Goal: Check status: Check status

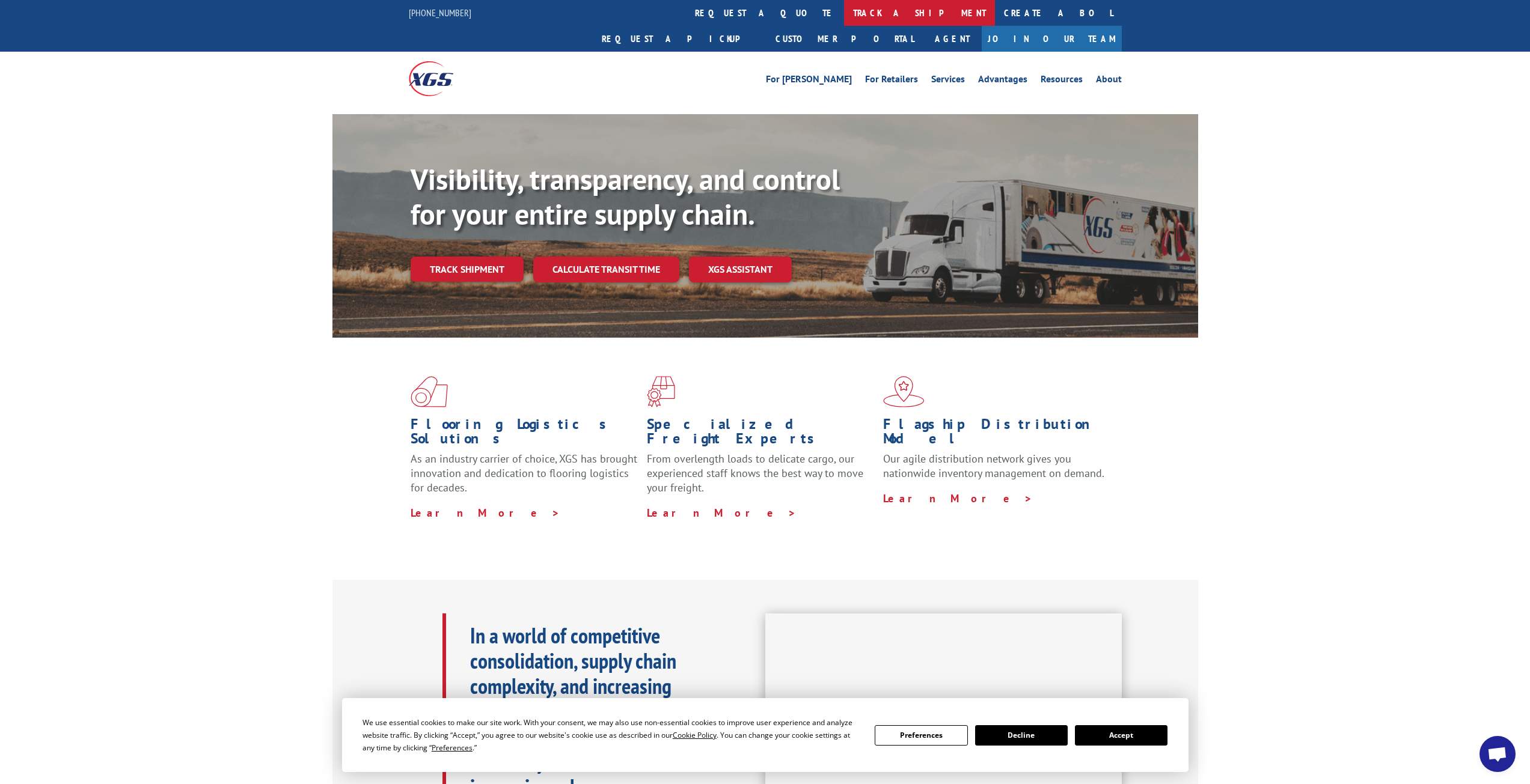
click at [844, 13] on link "track a shipment" at bounding box center [919, 12] width 151 height 26
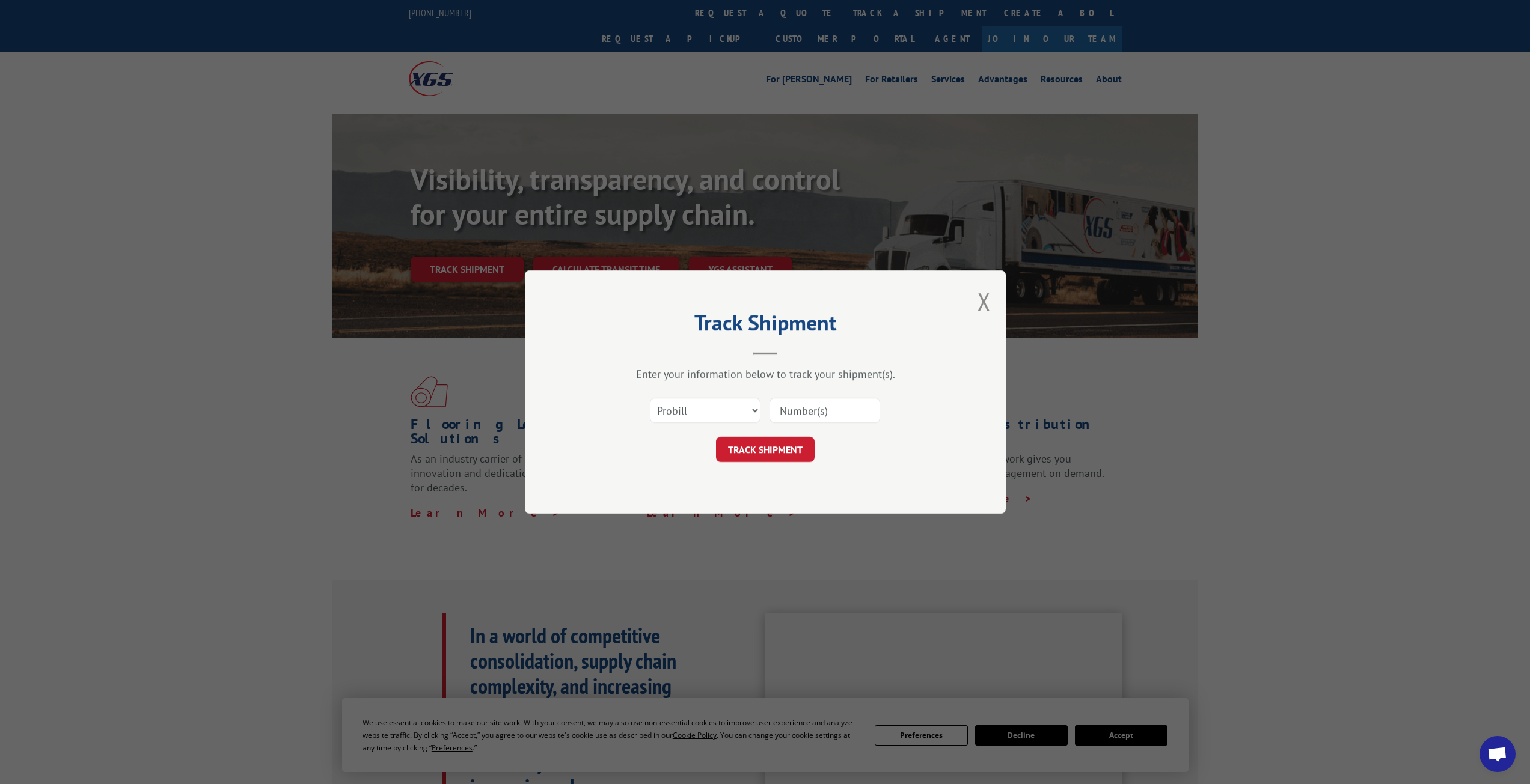
click at [812, 415] on input at bounding box center [825, 410] width 111 height 25
type input "15969796"
click at [792, 447] on button "TRACK SHIPMENT" at bounding box center [765, 449] width 98 height 25
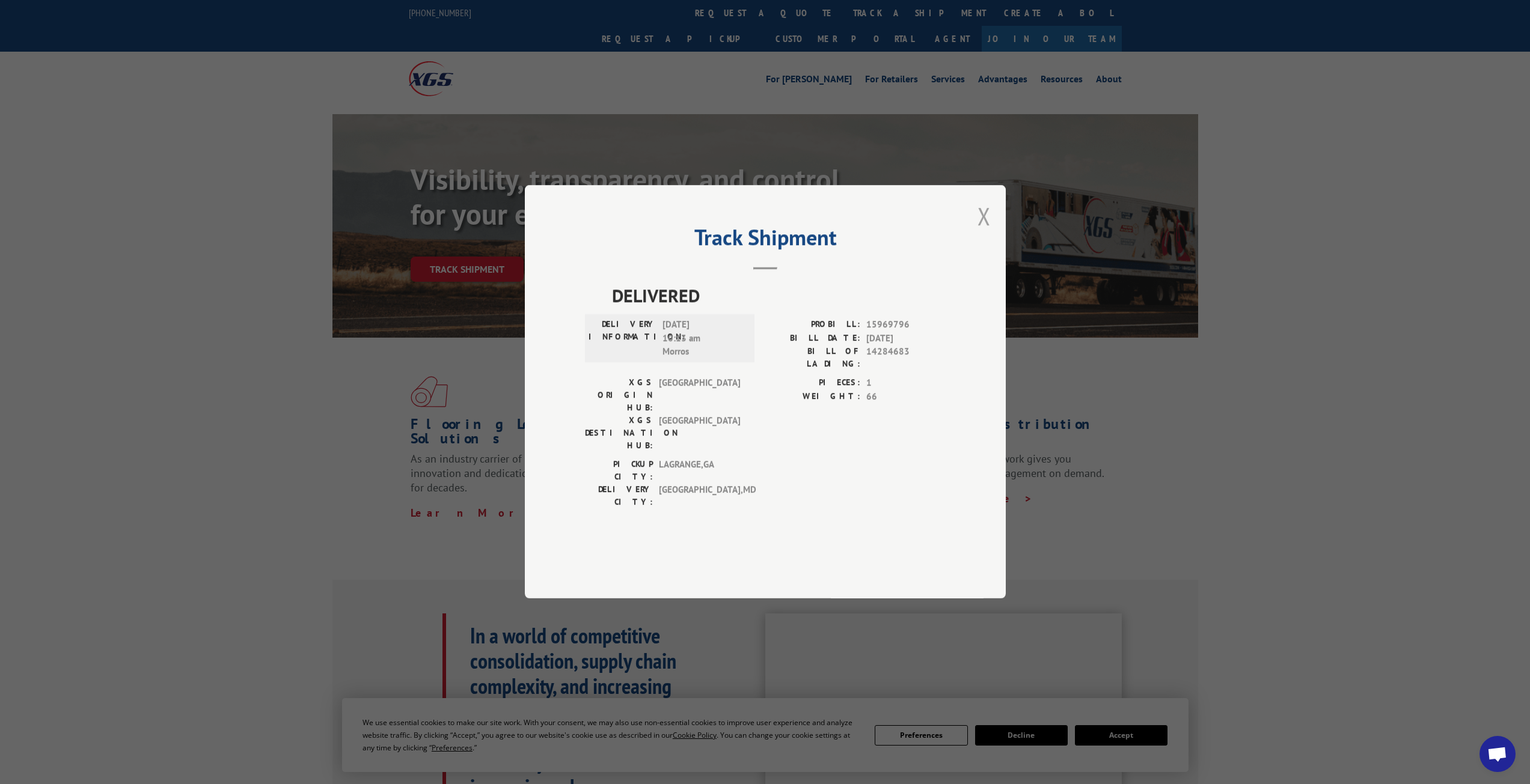
click at [981, 232] on button "Close modal" at bounding box center [983, 216] width 13 height 32
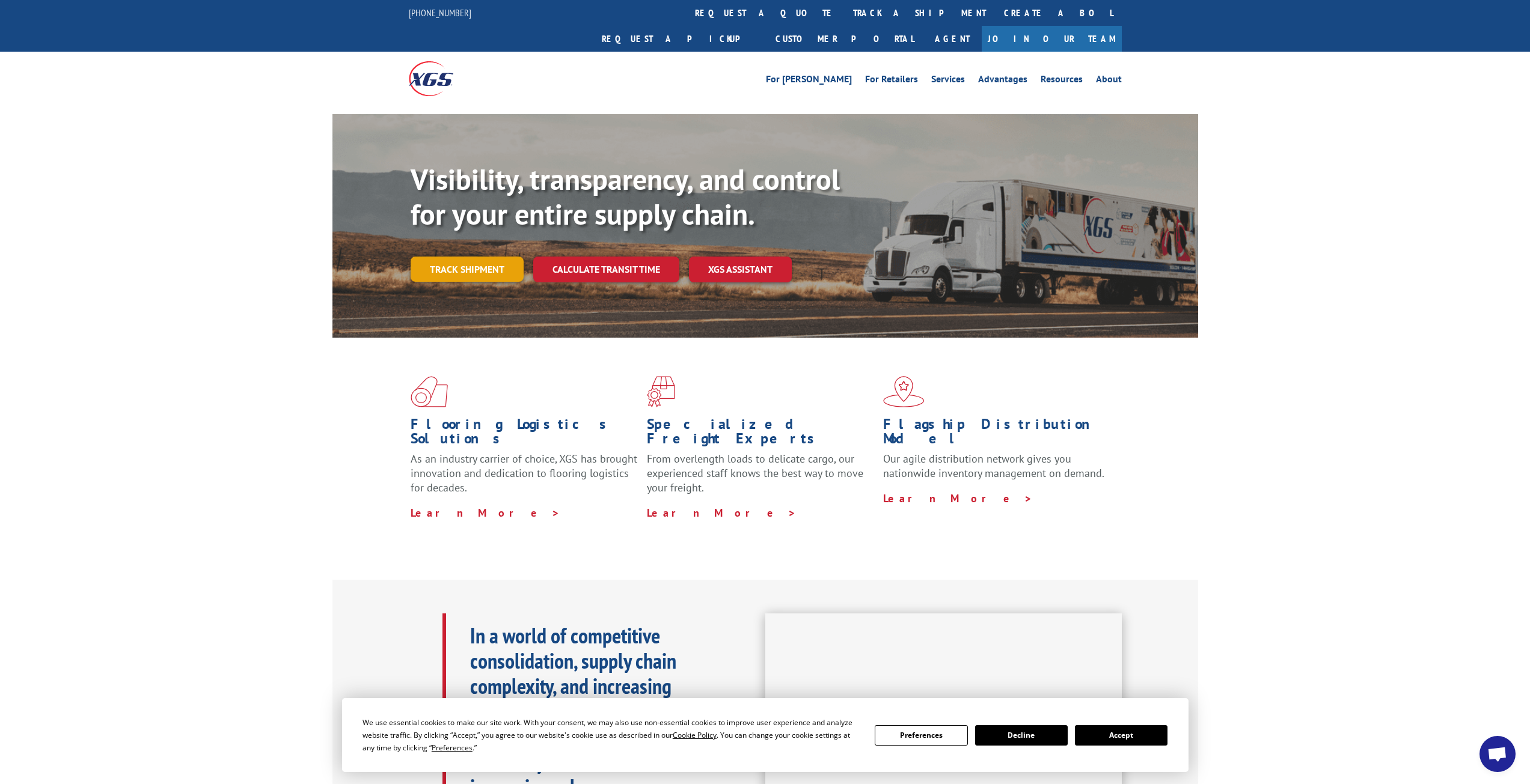
click at [455, 256] on link "Track shipment" at bounding box center [466, 269] width 113 height 25
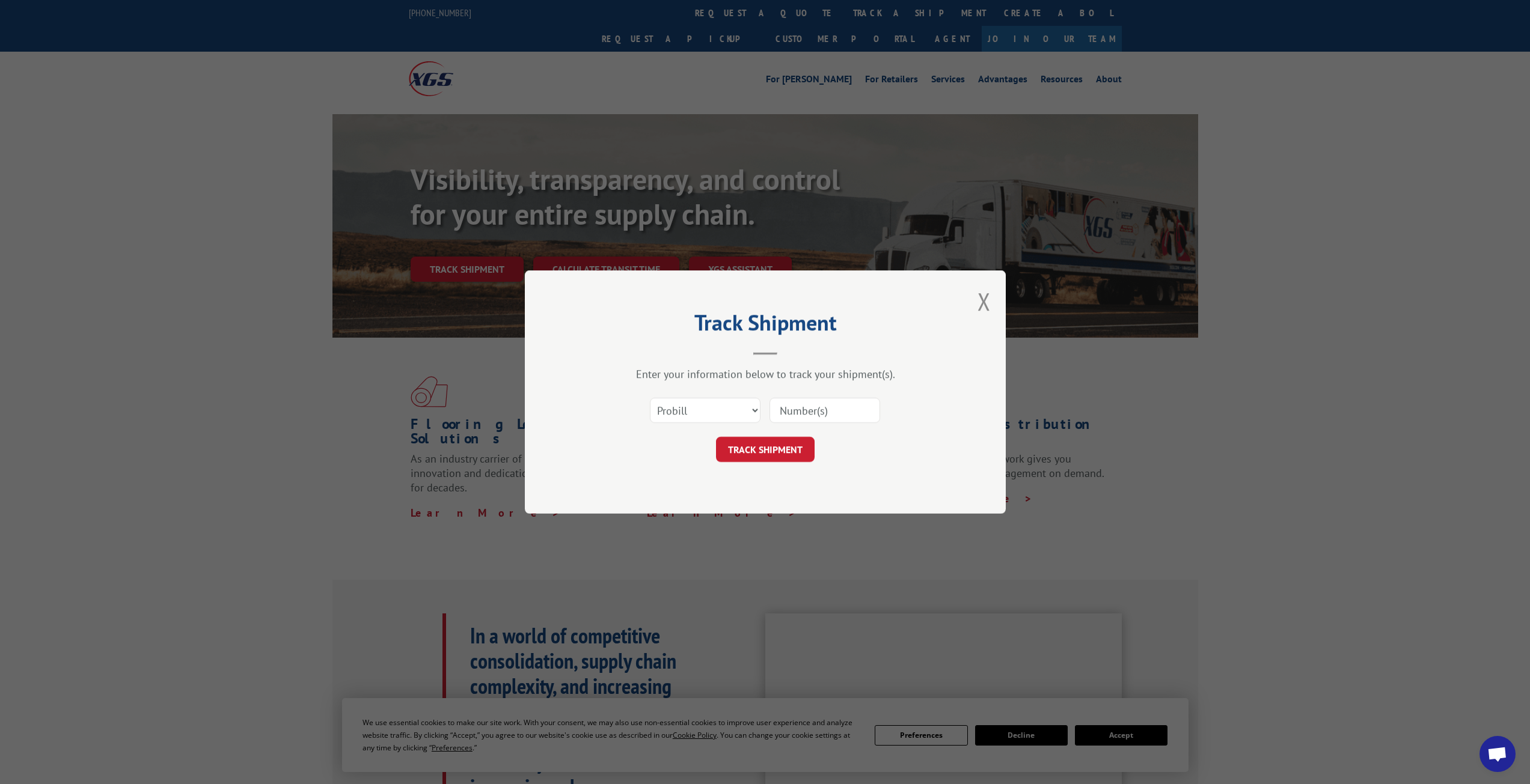
click at [856, 420] on input at bounding box center [825, 410] width 111 height 25
click at [756, 413] on select "Select category... Probill BOL PO" at bounding box center [705, 410] width 111 height 25
select select "bol"
click at [650, 397] on select "Select category... Probill BOL PO" at bounding box center [705, 410] width 111 height 25
click at [795, 413] on input at bounding box center [825, 410] width 111 height 25
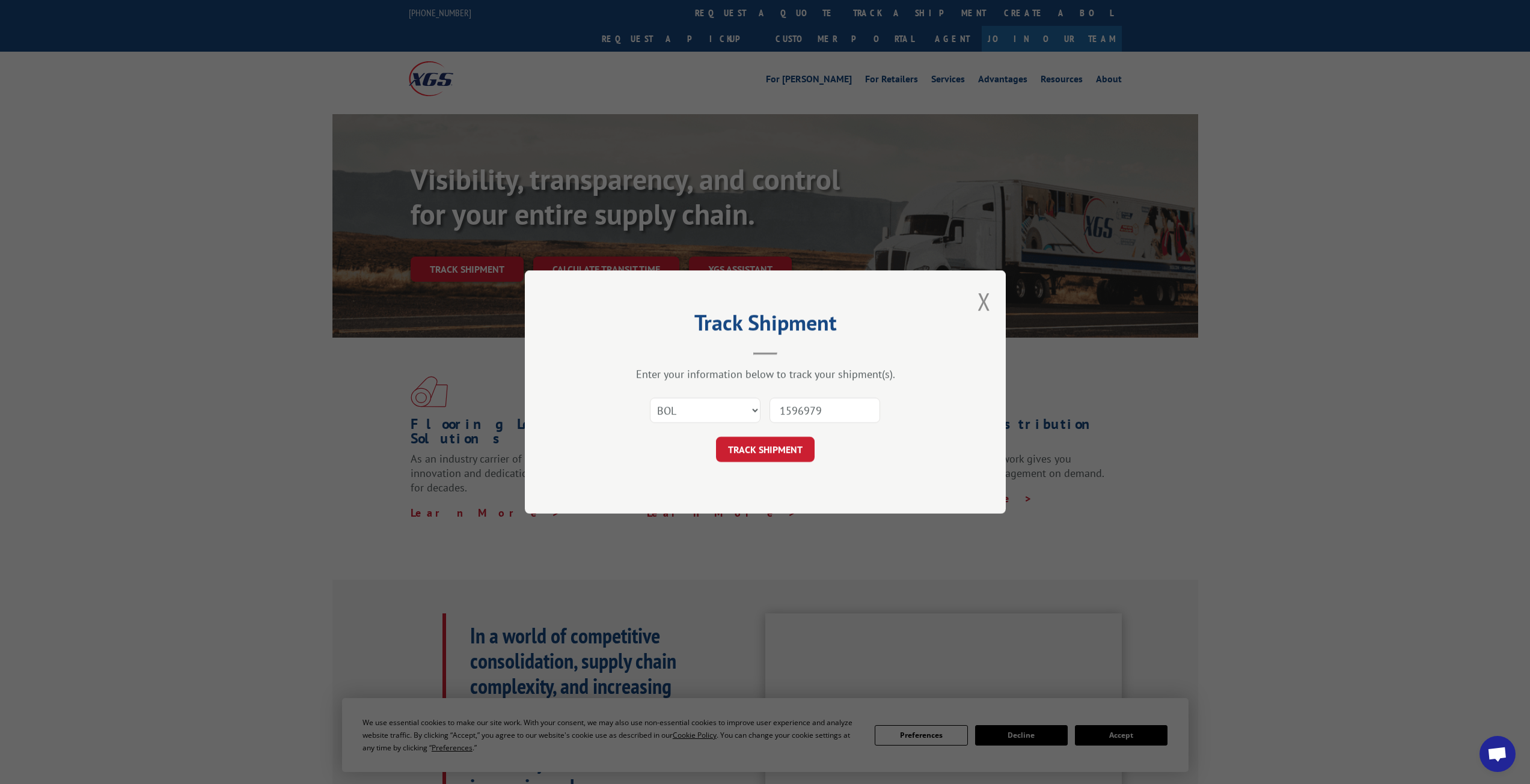
type input "15969796"
click button "TRACK SHIPMENT" at bounding box center [765, 449] width 98 height 25
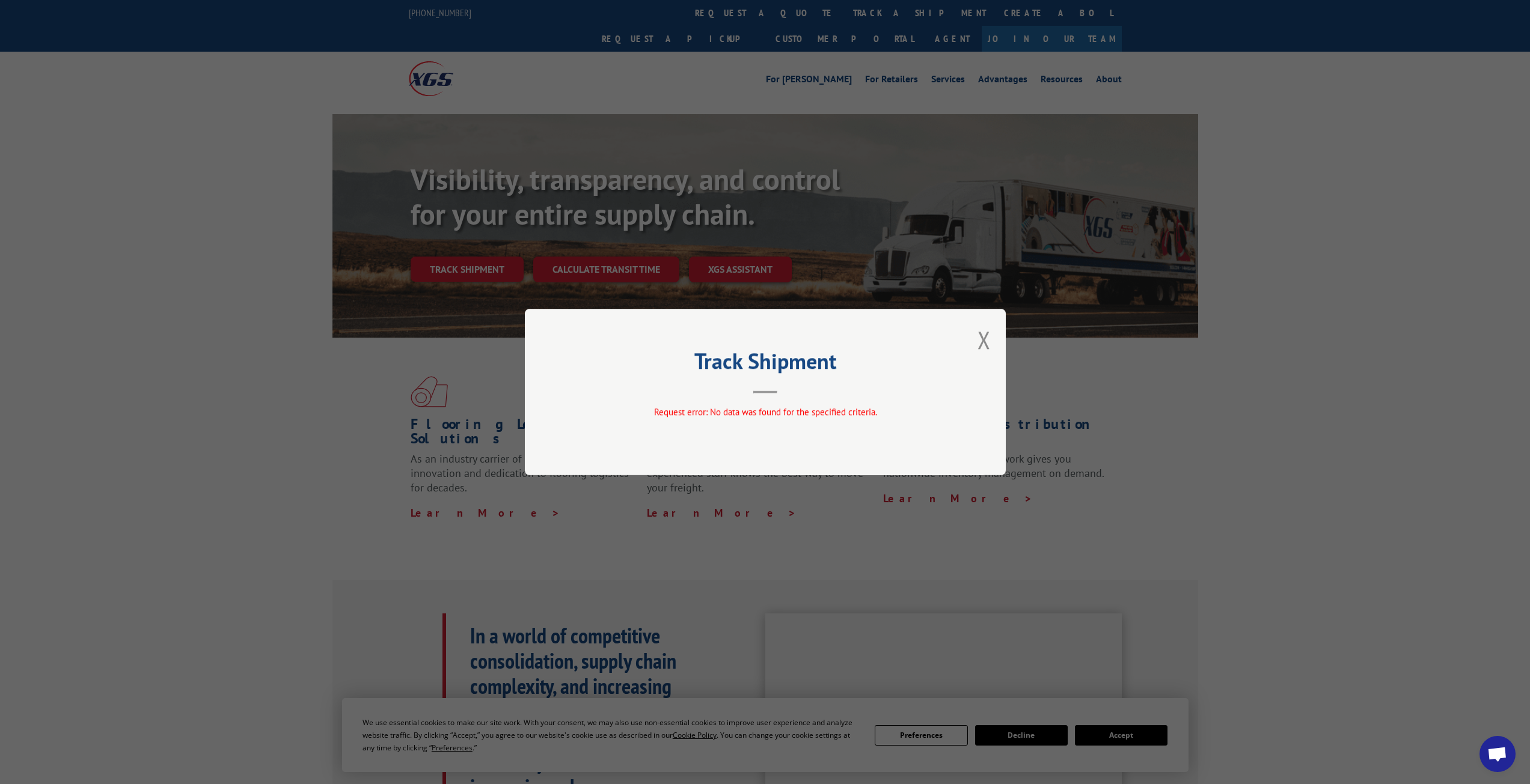
click at [973, 337] on div "Track Shipment Request error: No data was found for the specified criteria." at bounding box center [765, 392] width 481 height 167
click at [981, 337] on button "Close modal" at bounding box center [983, 339] width 13 height 32
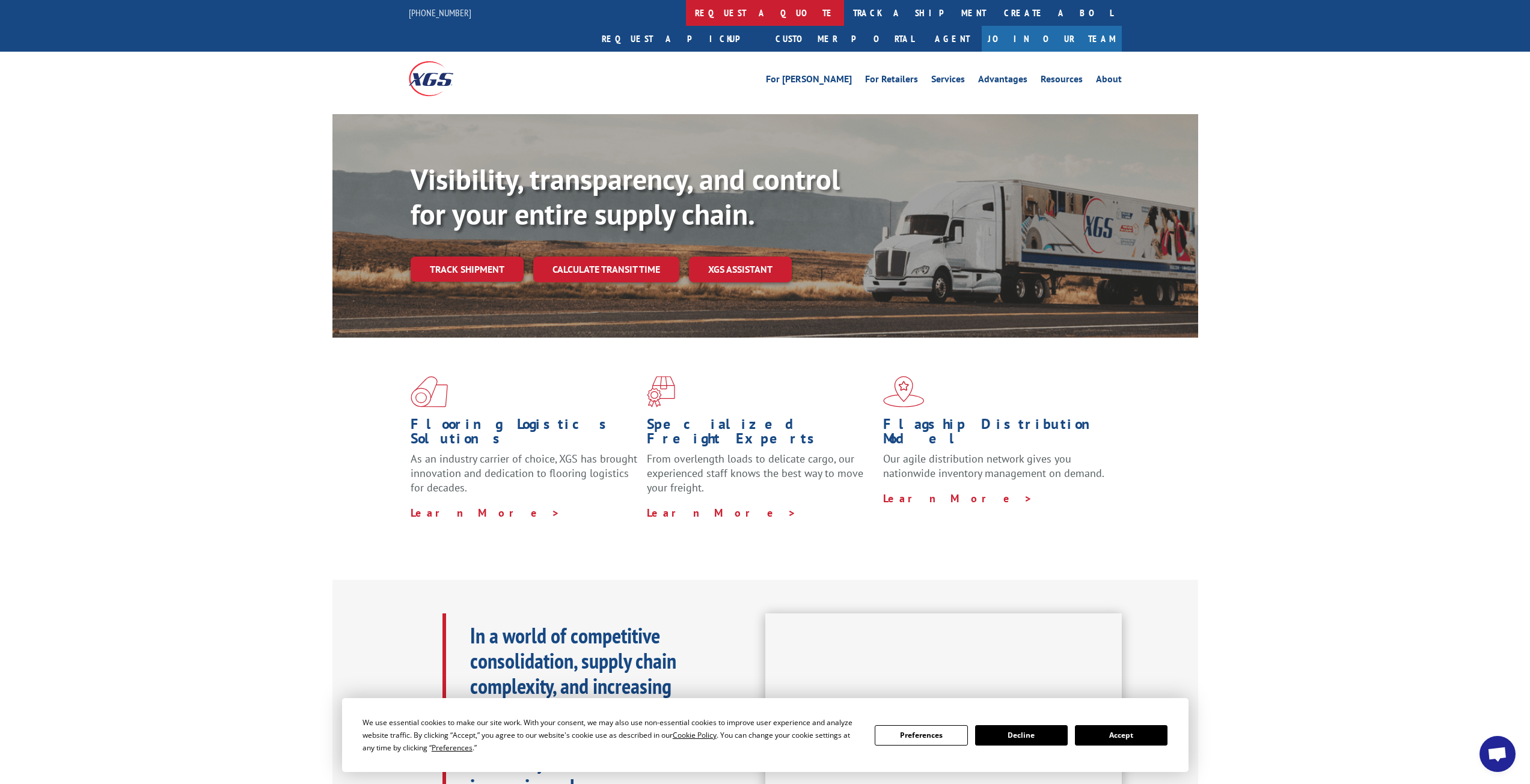
click at [685, 15] on link "request a quote" at bounding box center [764, 12] width 158 height 26
click at [844, 11] on link "track a shipment" at bounding box center [919, 12] width 151 height 26
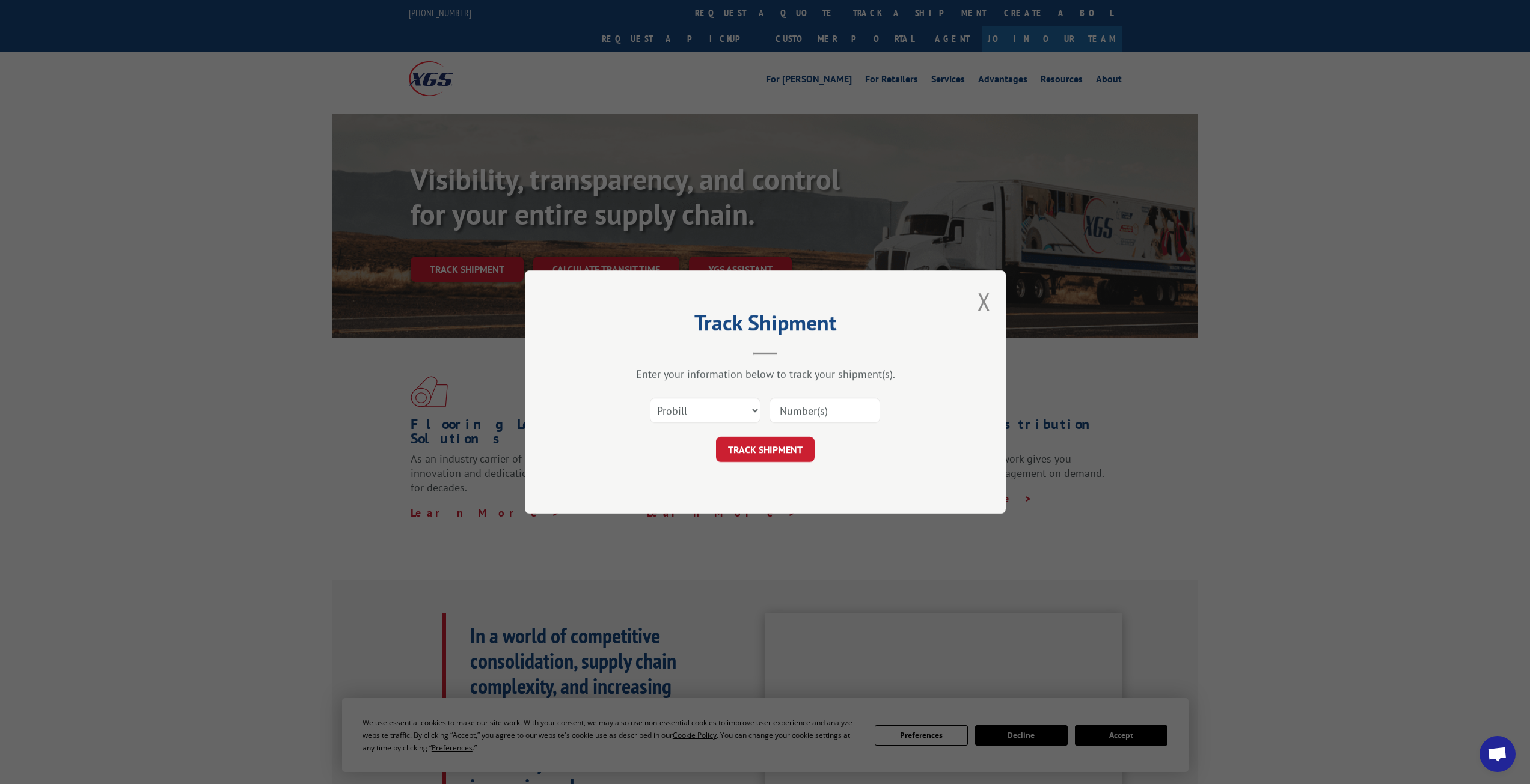
click at [820, 410] on input at bounding box center [825, 410] width 111 height 25
type input "15969796"
click button "TRACK SHIPMENT" at bounding box center [765, 449] width 98 height 25
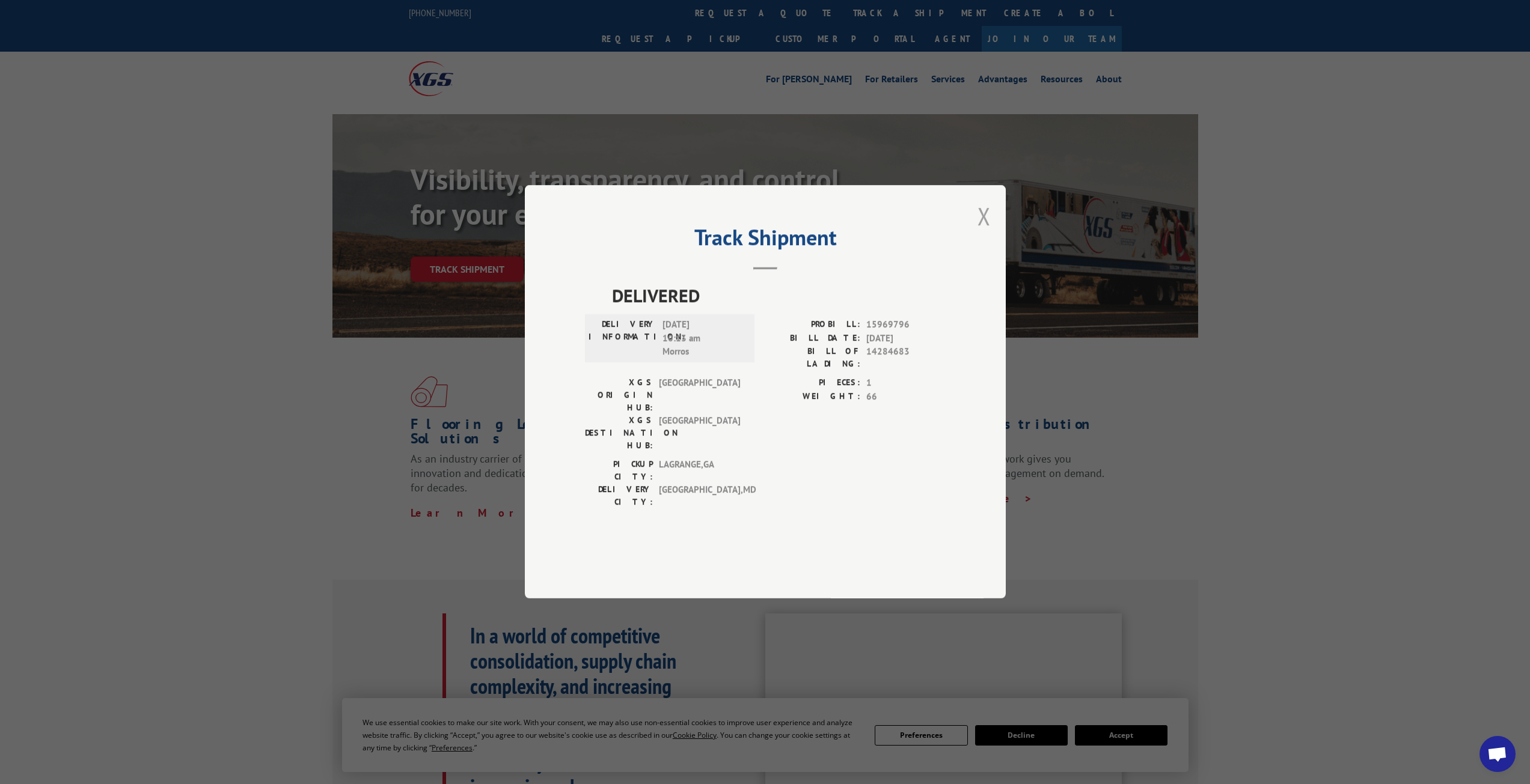
click at [983, 232] on button "Close modal" at bounding box center [983, 216] width 13 height 32
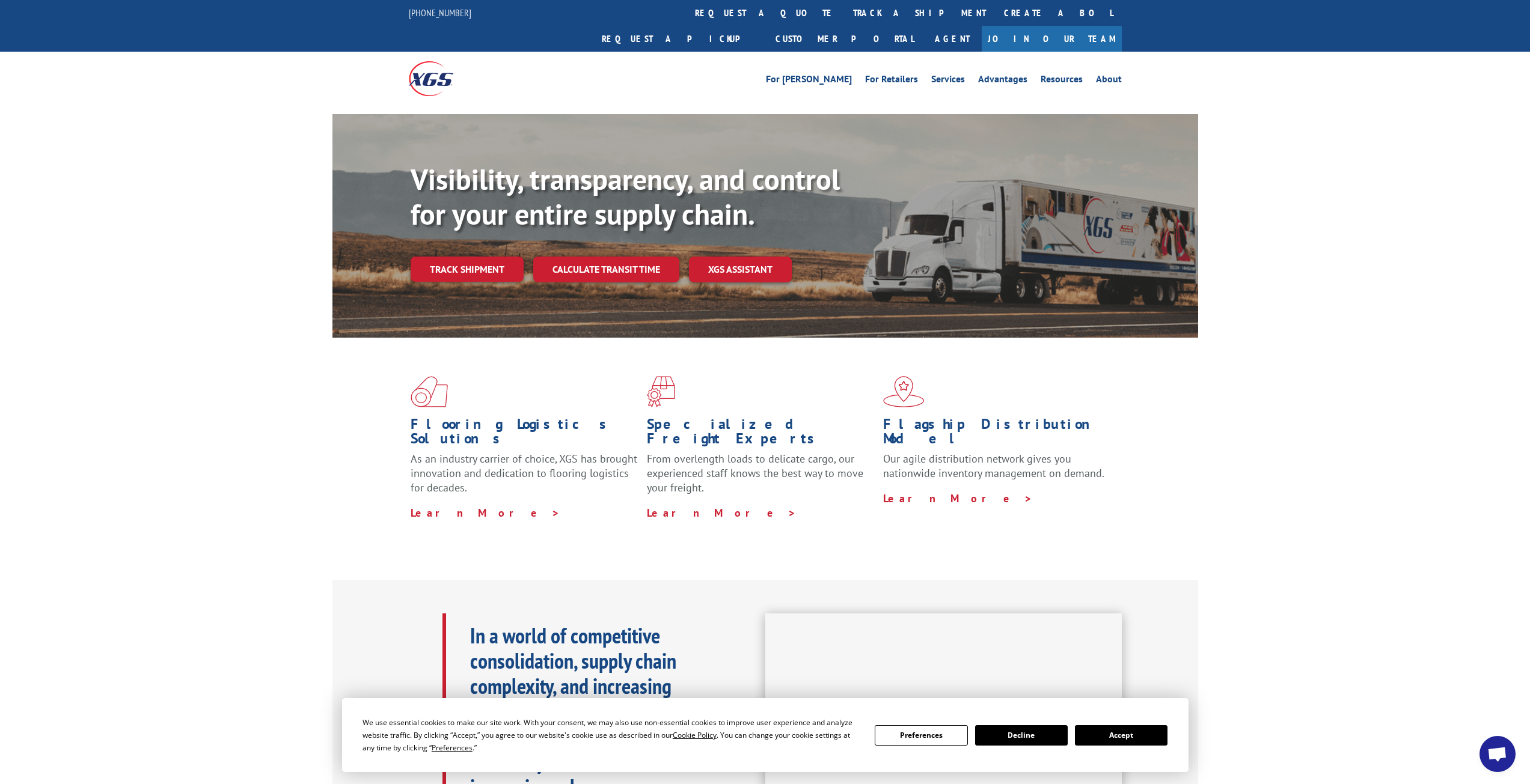
click at [1142, 743] on button "Accept" at bounding box center [1121, 735] width 93 height 20
